Goal: Task Accomplishment & Management: Complete application form

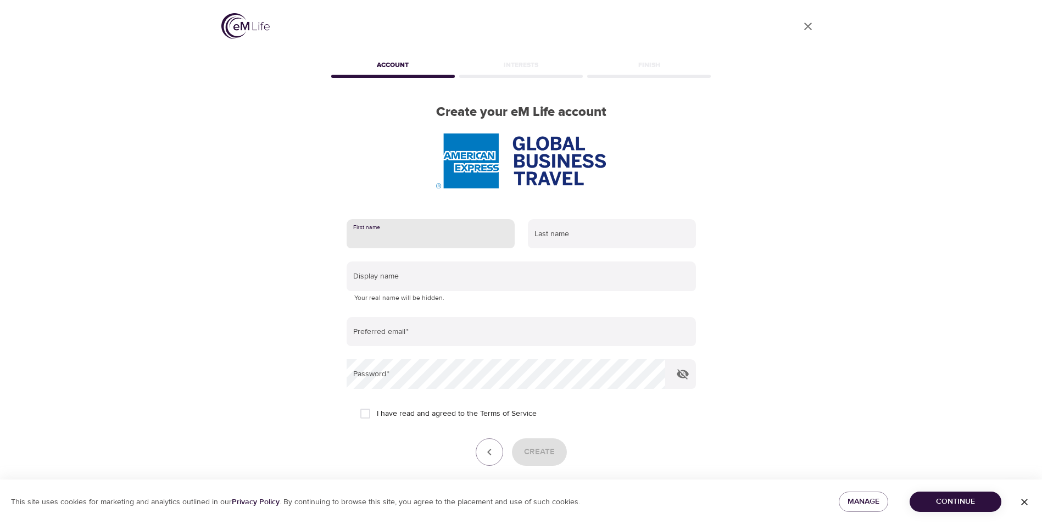
click at [394, 234] on input "text" at bounding box center [431, 234] width 168 height 30
type input "[PERSON_NAME]"
type input "[PERSON_NAME][EMAIL_ADDRESS][PERSON_NAME][DOMAIN_NAME]"
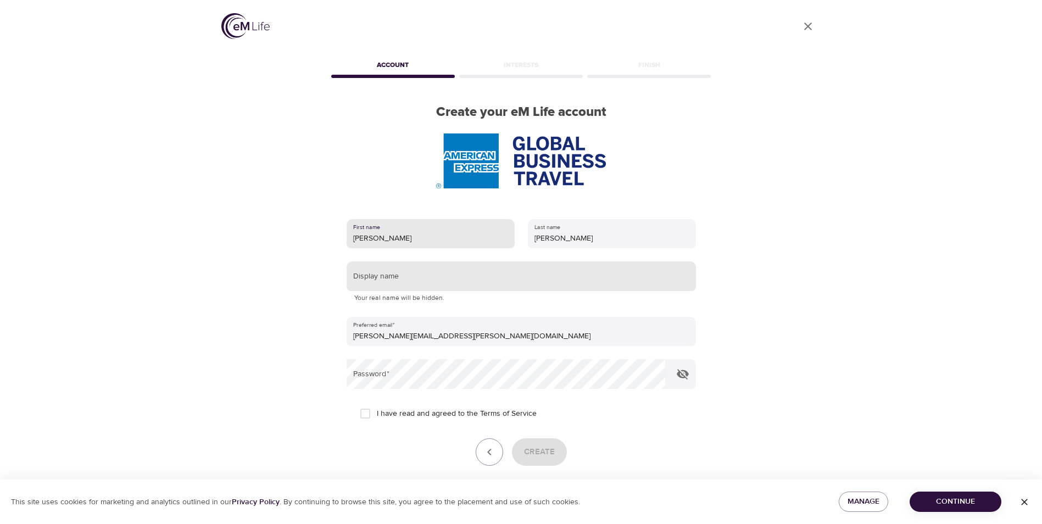
type input "[PERSON_NAME]"
click at [391, 276] on input "text" at bounding box center [521, 277] width 349 height 30
type input "[PERSON_NAME]"
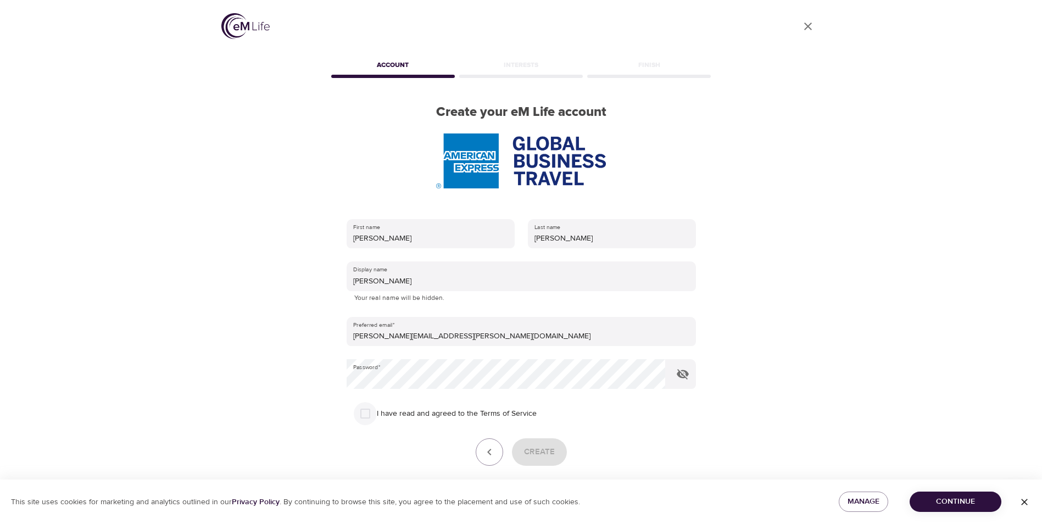
click at [370, 414] on input "I have read and agreed to the Terms of Service" at bounding box center [365, 413] width 23 height 23
checkbox input "true"
click at [540, 448] on span "Create" at bounding box center [539, 452] width 31 height 14
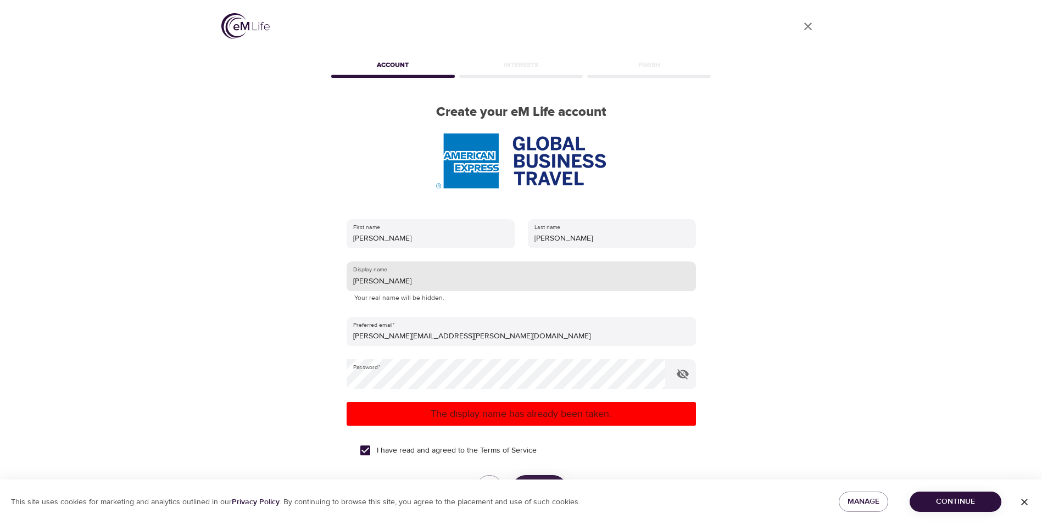
click at [384, 280] on input "[PERSON_NAME]" at bounding box center [521, 277] width 349 height 30
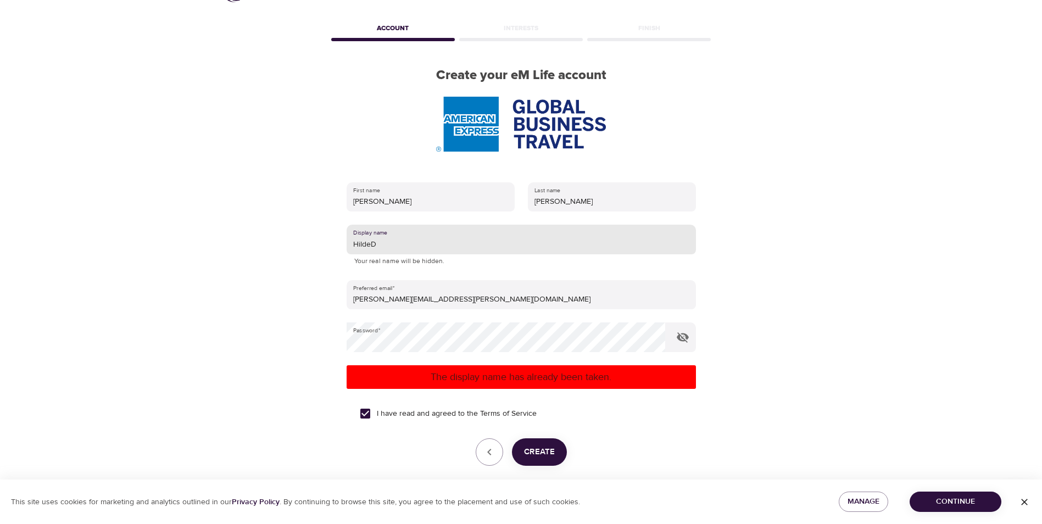
scroll to position [42, 0]
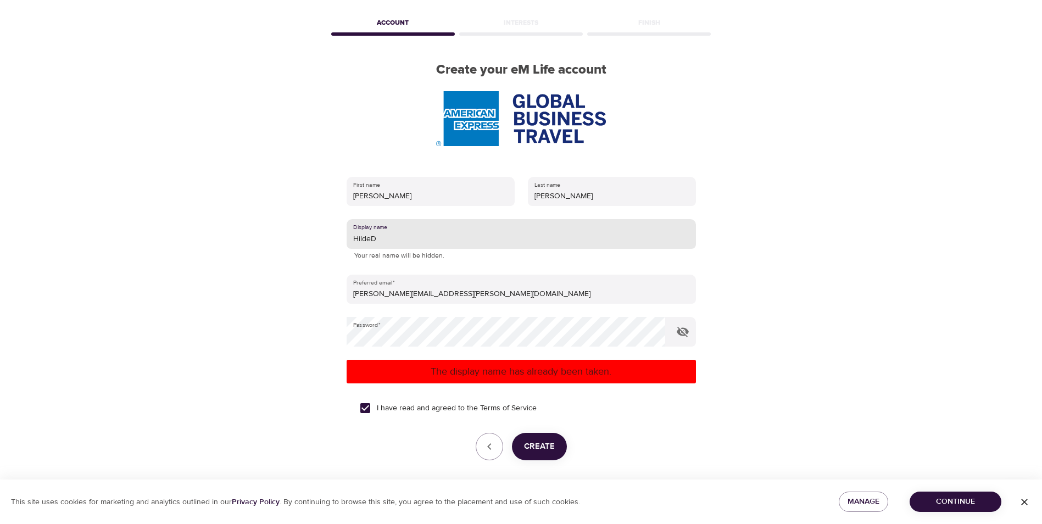
type input "HildeD"
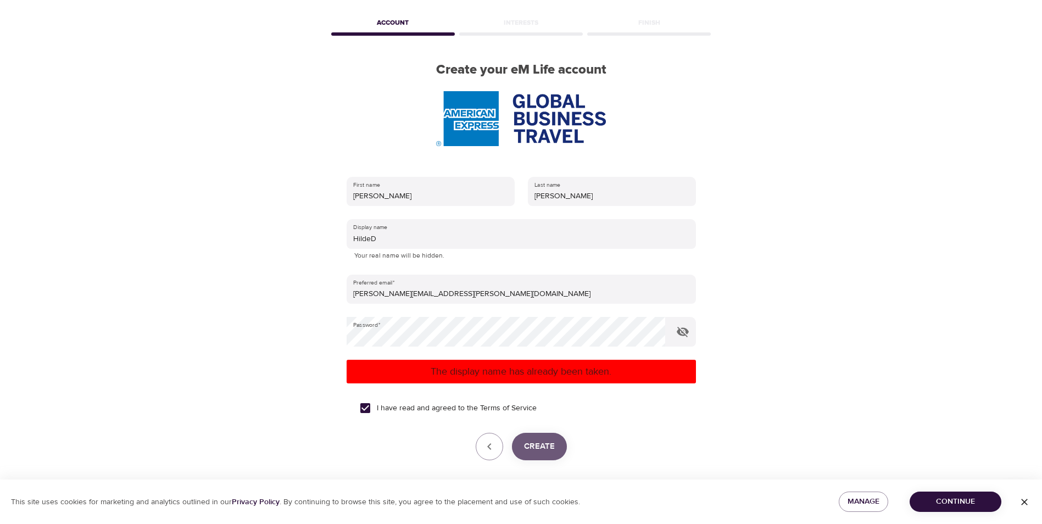
click at [537, 435] on button "Create" at bounding box center [539, 446] width 55 height 27
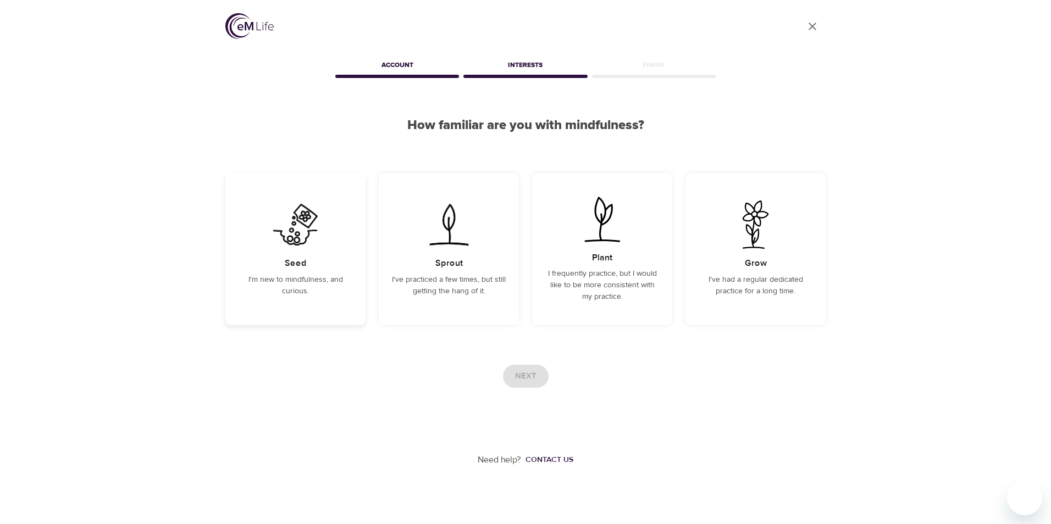
click at [314, 241] on img at bounding box center [295, 225] width 55 height 48
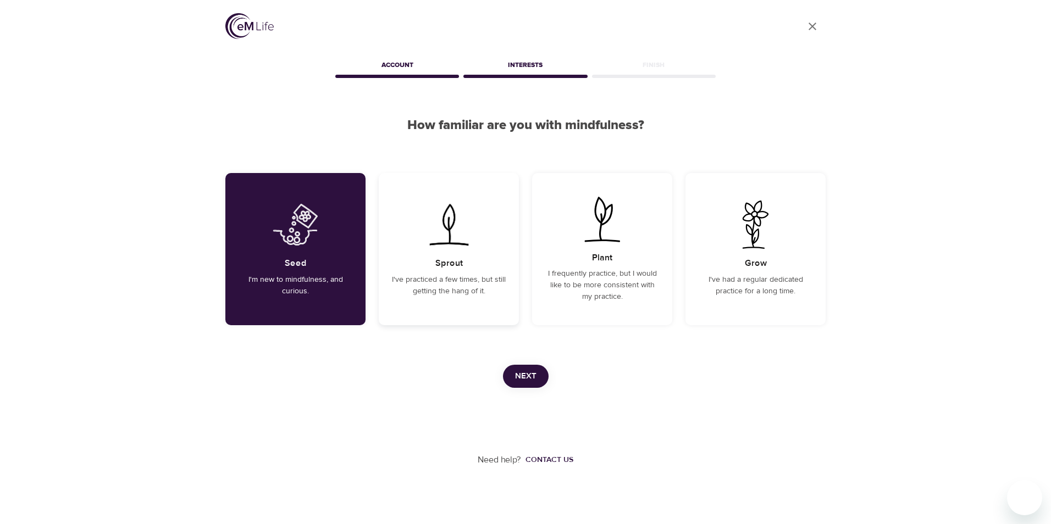
click at [421, 262] on div "Sprout I've practiced a few times, but still getting the hang of it." at bounding box center [449, 249] width 140 height 152
